Goal: Feedback & Contribution: Contribute content

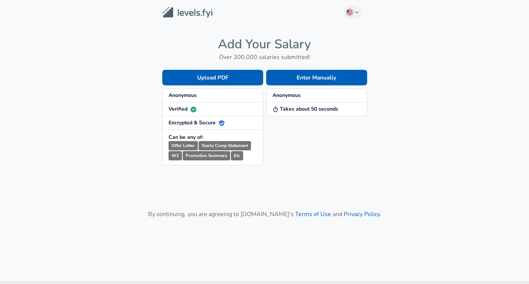
click at [333, 150] on div "Enter Manually Anonymous Takes about 50 seconds" at bounding box center [315, 111] width 104 height 107
click at [276, 156] on div "Enter Manually Anonymous Takes about 50 seconds" at bounding box center [315, 111] width 104 height 107
click at [277, 78] on button "Enter Manually" at bounding box center [316, 78] width 101 height 16
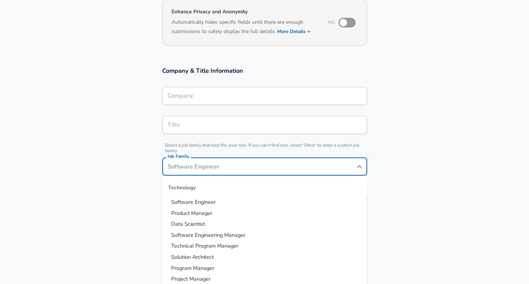
click at [286, 161] on input "Job Family" at bounding box center [259, 167] width 187 height 12
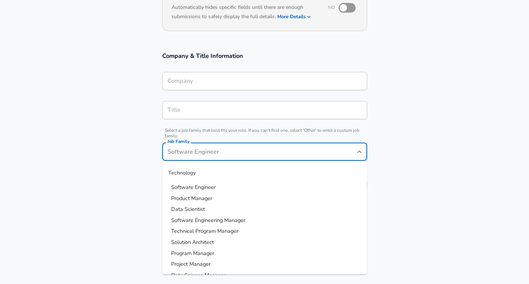
click at [222, 189] on li "Software Engineer" at bounding box center [264, 187] width 205 height 11
type input "Software Engineer"
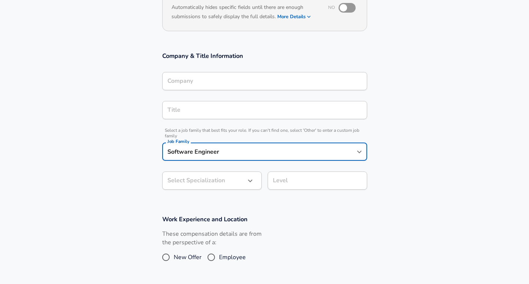
click at [219, 183] on body "English ([GEOGRAPHIC_DATA]) Change Restart Add Your Salary Upload your offer le…" at bounding box center [264, 53] width 529 height 284
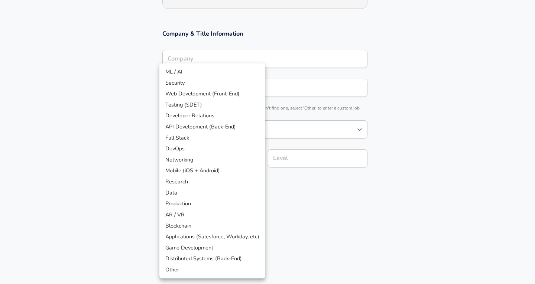
click at [209, 70] on li "ML / AI" at bounding box center [212, 71] width 106 height 11
type input "ML / AI"
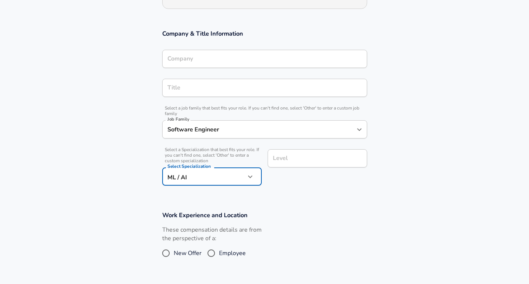
click at [283, 160] on div "Level Level" at bounding box center [317, 159] width 99 height 20
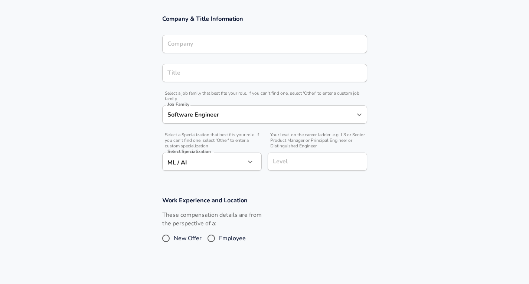
click at [231, 236] on span "Employee" at bounding box center [232, 238] width 27 height 9
click at [219, 236] on input "Employee" at bounding box center [211, 238] width 16 height 12
radio input "true"
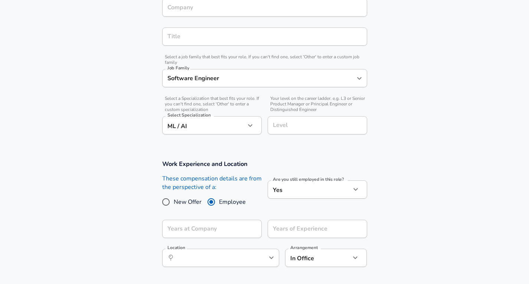
scroll to position [163, 0]
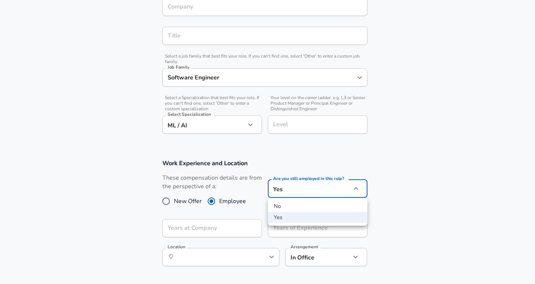
click at [293, 218] on li "Yes" at bounding box center [317, 217] width 99 height 11
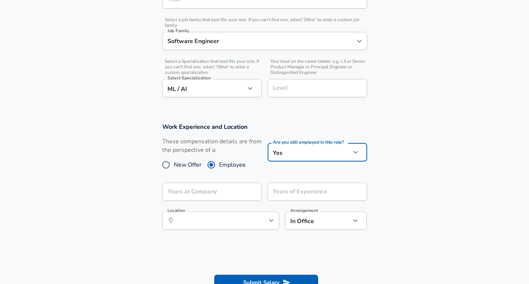
scroll to position [200, 0]
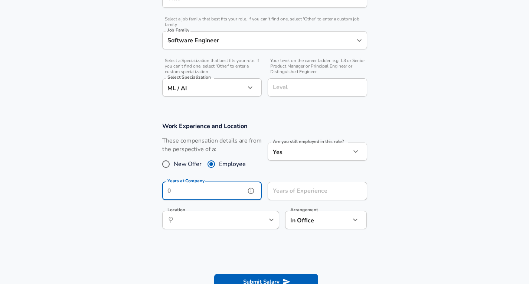
click at [221, 185] on input "Years at Company" at bounding box center [203, 191] width 83 height 18
click at [302, 190] on input "Years of Experience" at bounding box center [309, 191] width 83 height 18
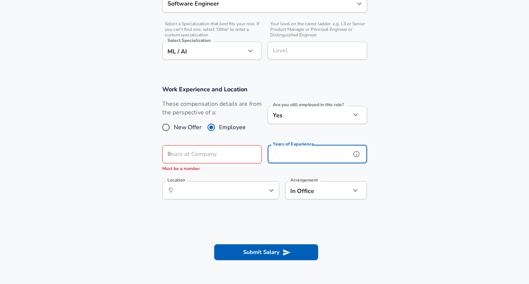
scroll to position [238, 0]
type input "6"
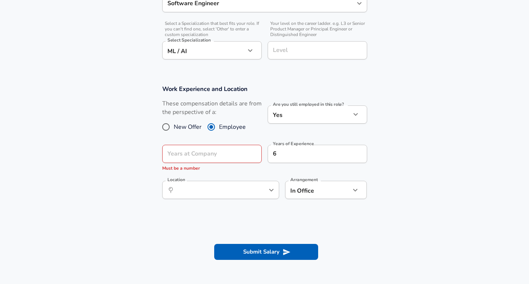
click at [409, 141] on section "Work Experience and Location These compensation details are from the perspectiv…" at bounding box center [264, 146] width 529 height 140
click at [206, 149] on div "Years at Company Years at Company Must be a number" at bounding box center [211, 158] width 99 height 27
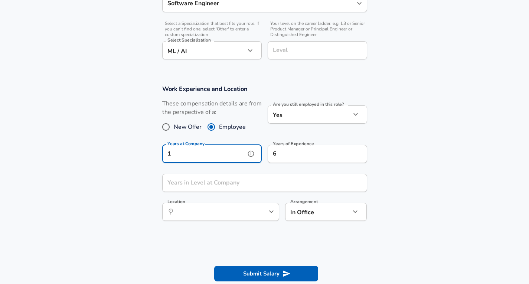
type input "1"
click at [213, 174] on input "Years in Level at Company" at bounding box center [256, 183] width 189 height 18
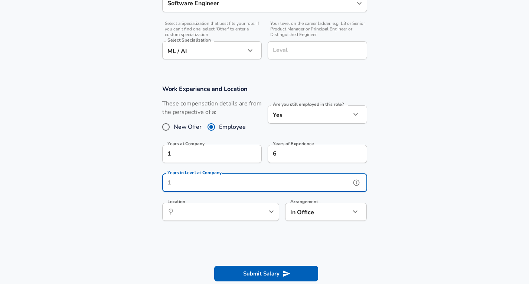
click at [355, 185] on icon "help" at bounding box center [356, 183] width 6 height 6
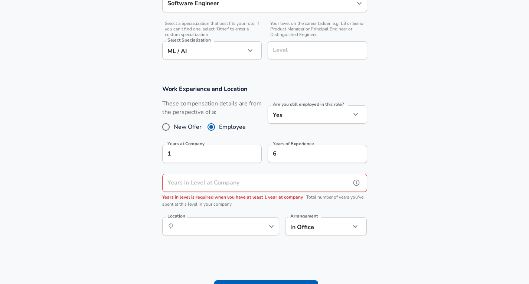
click at [325, 183] on input "Years in Level at Company" at bounding box center [256, 183] width 189 height 18
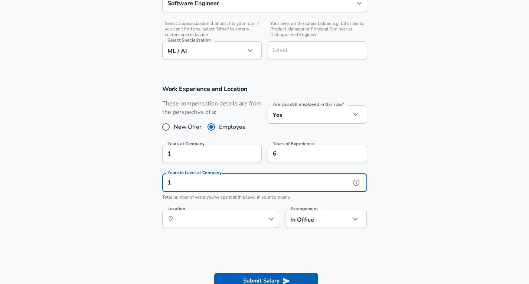
click at [257, 215] on icon "help" at bounding box center [258, 218] width 7 height 7
type input "1"
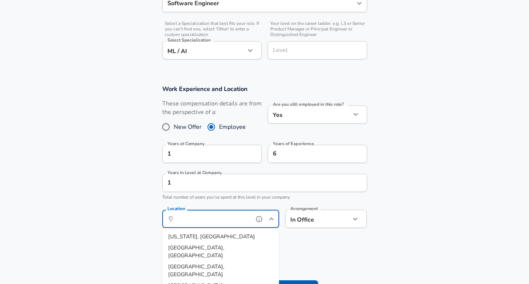
click at [241, 219] on input "Location" at bounding box center [212, 219] width 76 height 12
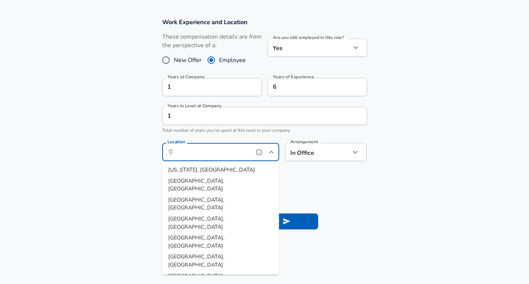
scroll to position [312, 0]
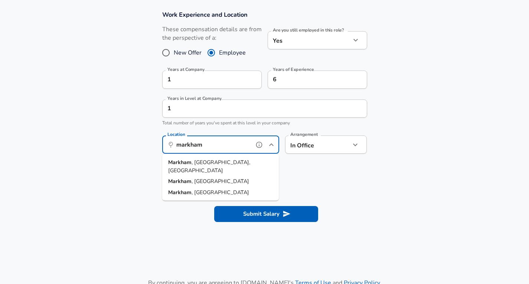
click at [244, 163] on li "[PERSON_NAME] , [GEOGRAPHIC_DATA], [GEOGRAPHIC_DATA]" at bounding box center [220, 166] width 117 height 19
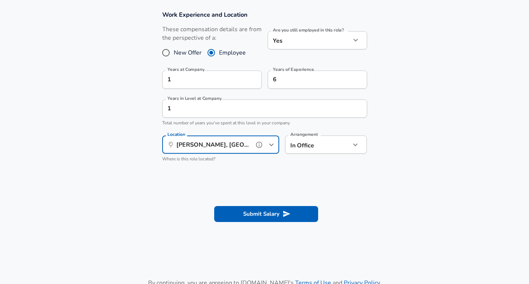
click at [234, 146] on input "[PERSON_NAME], [GEOGRAPHIC_DATA], [GEOGRAPHIC_DATA]" at bounding box center [212, 145] width 76 height 12
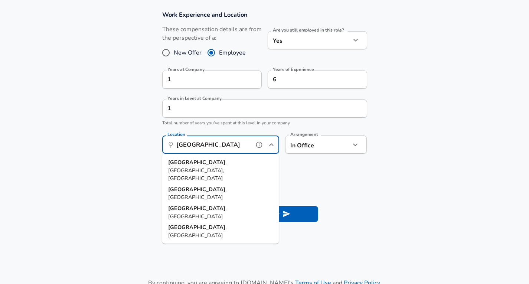
click at [234, 146] on input "[GEOGRAPHIC_DATA]" at bounding box center [212, 145] width 76 height 12
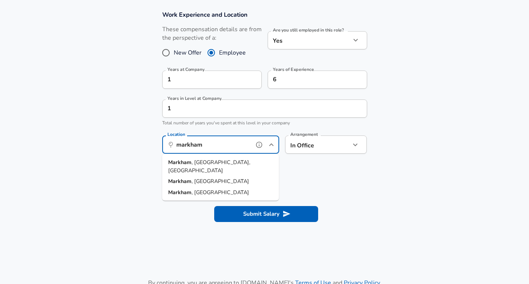
click at [231, 157] on li "[PERSON_NAME] , [GEOGRAPHIC_DATA], [GEOGRAPHIC_DATA]" at bounding box center [220, 166] width 117 height 19
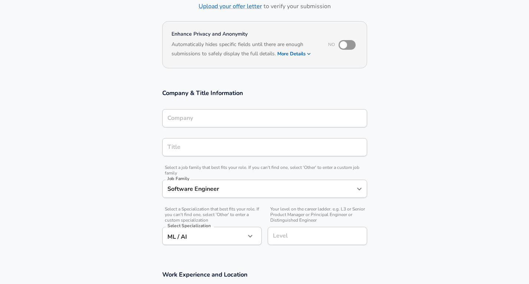
click at [231, 124] on div "Company" at bounding box center [264, 118] width 205 height 18
type input "[PERSON_NAME], [GEOGRAPHIC_DATA], [GEOGRAPHIC_DATA]"
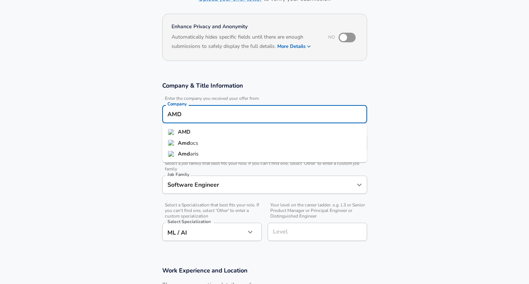
click at [228, 128] on li "AMD" at bounding box center [264, 132] width 205 height 11
type input "AMD"
click at [225, 138] on input "Title" at bounding box center [265, 143] width 198 height 12
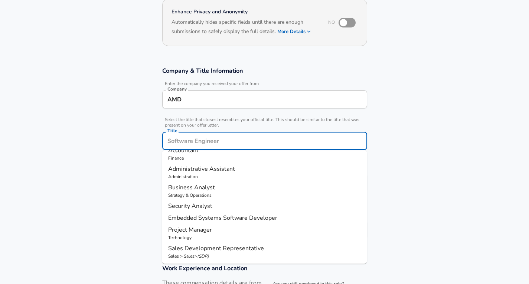
scroll to position [0, 0]
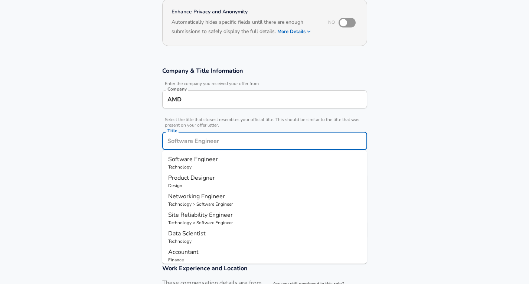
click at [215, 164] on p "Technology" at bounding box center [264, 167] width 193 height 7
type input "Software Engineer"
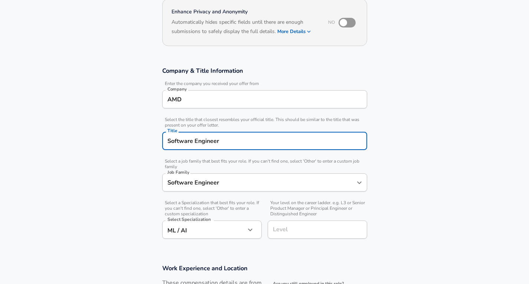
click at [426, 166] on section "Company & Title Information Enter the company you received your offer from Comp…" at bounding box center [264, 157] width 529 height 198
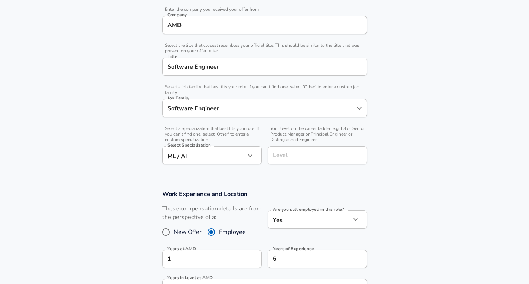
click at [292, 147] on div "Level" at bounding box center [317, 155] width 99 height 18
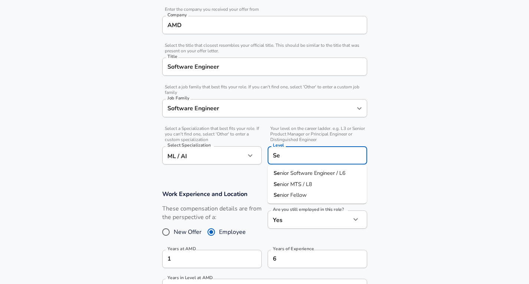
type input "S"
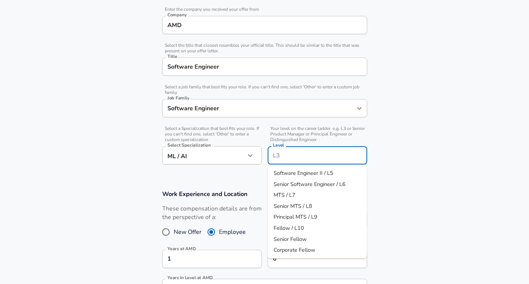
click at [307, 180] on span "Senior Software Engineer / L6" at bounding box center [310, 183] width 72 height 7
type input "Senior Software Engineer / L6"
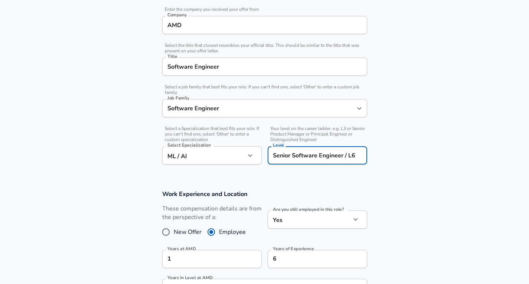
click at [405, 168] on section "Company & Title Information Enter the company you received your offer from Comp…" at bounding box center [264, 83] width 529 height 198
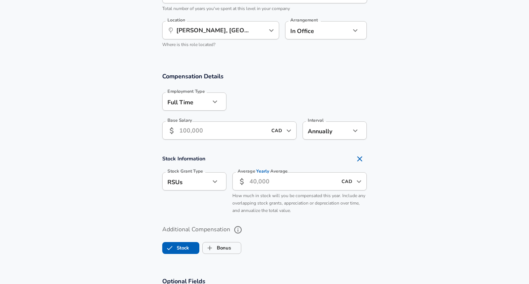
scroll to position [446, 0]
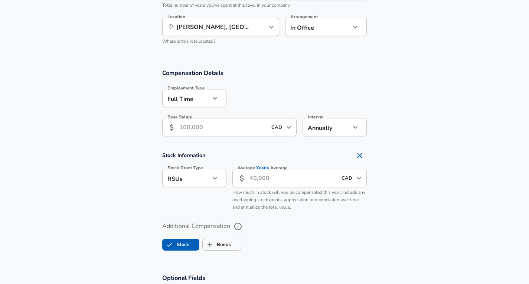
click at [235, 127] on input "Base Salary" at bounding box center [223, 127] width 88 height 18
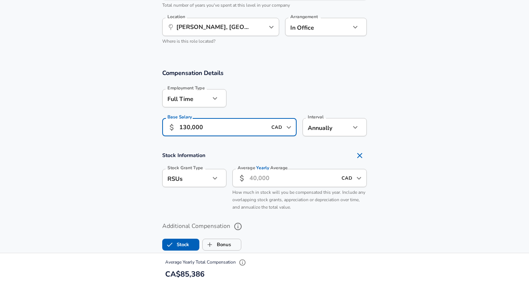
type input "130,000"
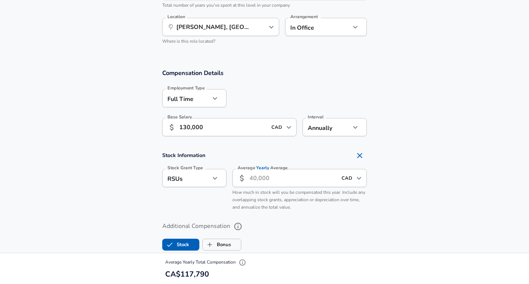
click at [381, 111] on section "Compensation Details Employment Type [DEMOGRAPHIC_DATA] full_time Employment Ty…" at bounding box center [264, 105] width 529 height 73
click at [368, 121] on div "Compensation Details Employment Type [DEMOGRAPHIC_DATA] full_time Employment Ty…" at bounding box center [264, 105] width 223 height 73
click at [359, 124] on icon "button" at bounding box center [355, 127] width 9 height 9
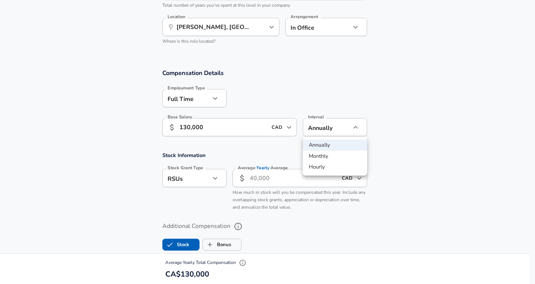
click at [414, 114] on div at bounding box center [267, 142] width 535 height 284
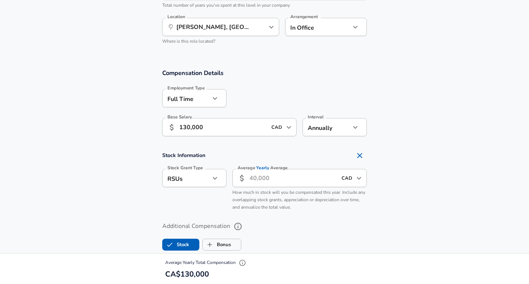
click at [359, 120] on div "Annually yearly Interval" at bounding box center [335, 127] width 64 height 18
click at [355, 122] on button "button" at bounding box center [355, 127] width 13 height 13
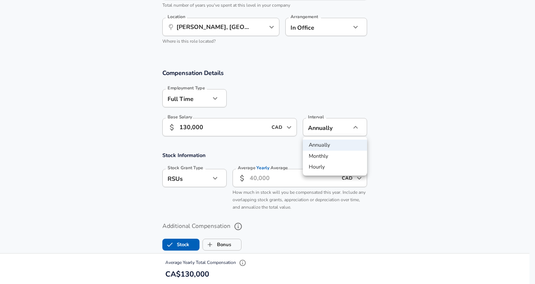
click at [385, 105] on div at bounding box center [267, 142] width 535 height 284
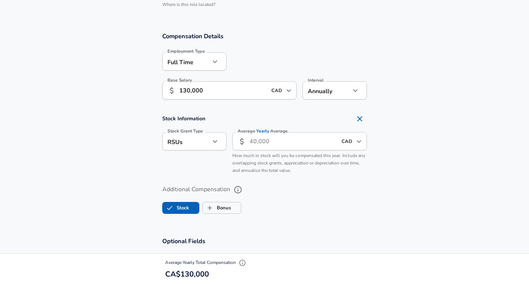
scroll to position [483, 0]
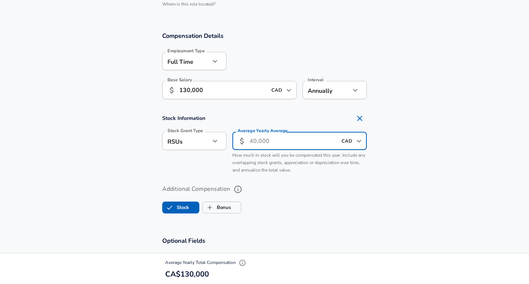
click at [304, 137] on input "Average Yearly Average" at bounding box center [293, 141] width 88 height 18
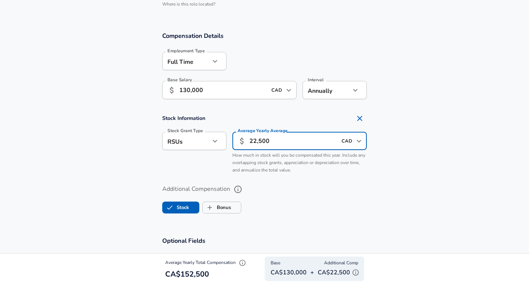
type input "22,500"
click at [425, 173] on section "Stock Information Stock Grant Type RSUs stock Stock Grant Type Average Yearly A…" at bounding box center [264, 144] width 529 height 66
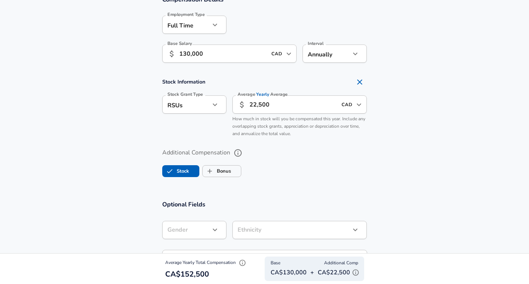
scroll to position [520, 0]
click at [234, 170] on span "Bonus" at bounding box center [222, 170] width 38 height 14
checkbox input "true"
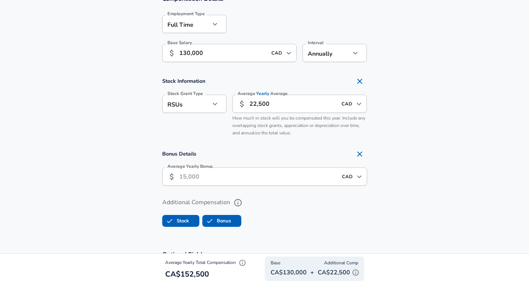
click at [240, 172] on input "Average Yearly Bonus" at bounding box center [258, 176] width 158 height 18
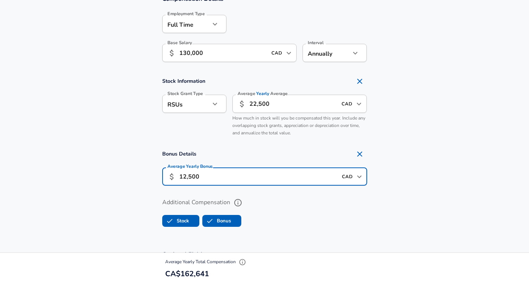
click at [405, 172] on section "Bonus Details Average Yearly Bonus ​ 12,500 CAD ​ Average Yearly Bonus" at bounding box center [264, 169] width 529 height 44
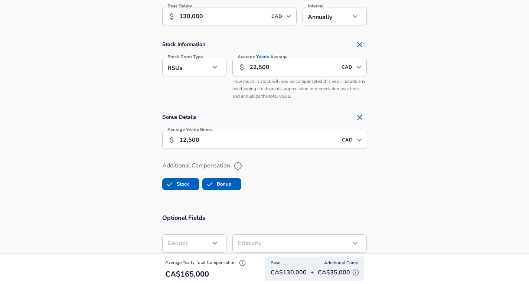
scroll to position [557, 0]
click at [182, 139] on input "12,500" at bounding box center [258, 139] width 158 height 18
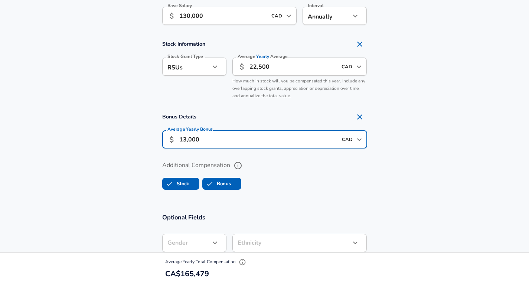
type input "13,000"
click at [427, 141] on section "Bonus Details Average Yearly Bonus ​ 13,000 CAD ​ Average Yearly Bonus" at bounding box center [264, 132] width 529 height 44
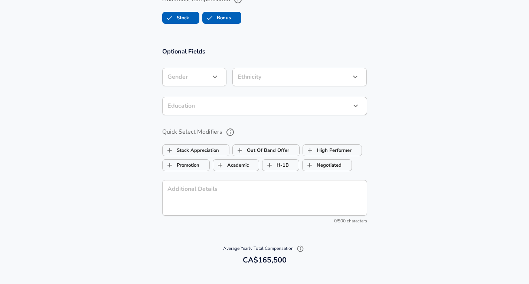
scroll to position [705, 0]
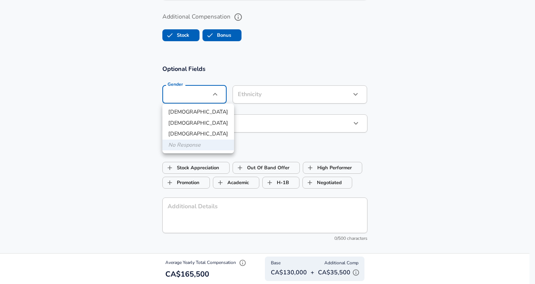
click at [199, 108] on li "[DEMOGRAPHIC_DATA]" at bounding box center [198, 112] width 72 height 11
type input "[DEMOGRAPHIC_DATA]"
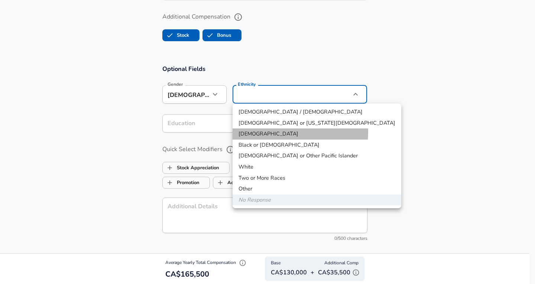
click at [265, 131] on li "[DEMOGRAPHIC_DATA]" at bounding box center [316, 133] width 169 height 11
type input "[DEMOGRAPHIC_DATA]"
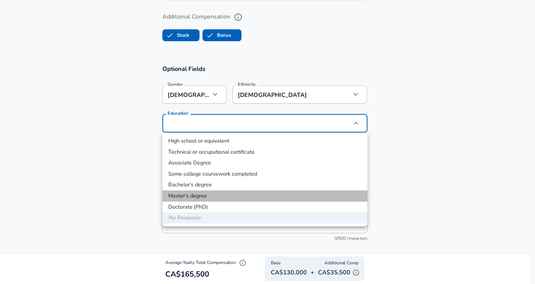
click at [206, 192] on li "Master's degree" at bounding box center [264, 195] width 205 height 11
type input "Masters degree"
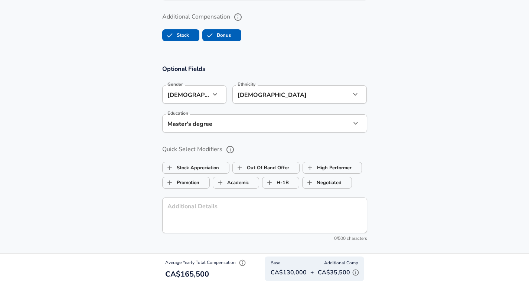
click at [415, 143] on section "Optional Fields Gender [DEMOGRAPHIC_DATA] [DEMOGRAPHIC_DATA] Gender Ethnicity […" at bounding box center [264, 156] width 529 height 201
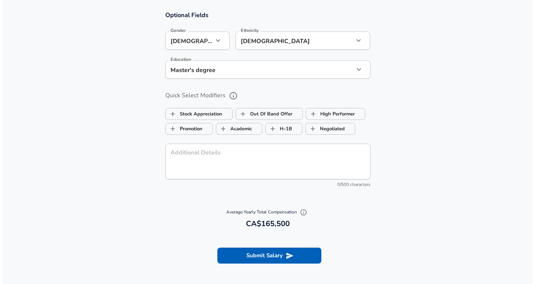
scroll to position [780, 0]
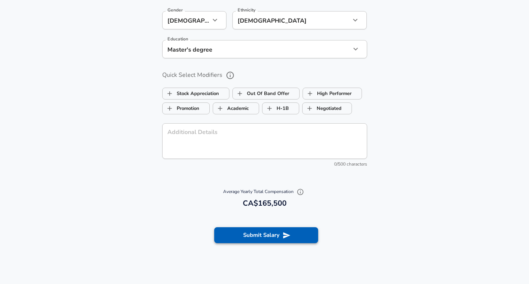
click at [288, 229] on button "Submit Salary" at bounding box center [266, 235] width 104 height 16
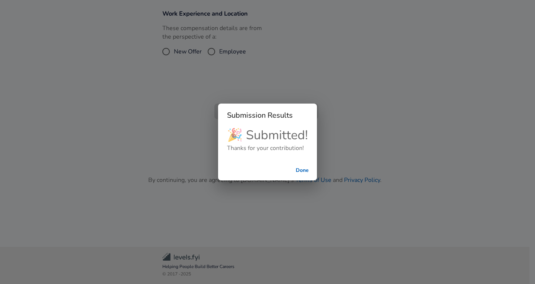
scroll to position [158, 0]
